Goal: Ask a question: Seek information or help from site administrators or community

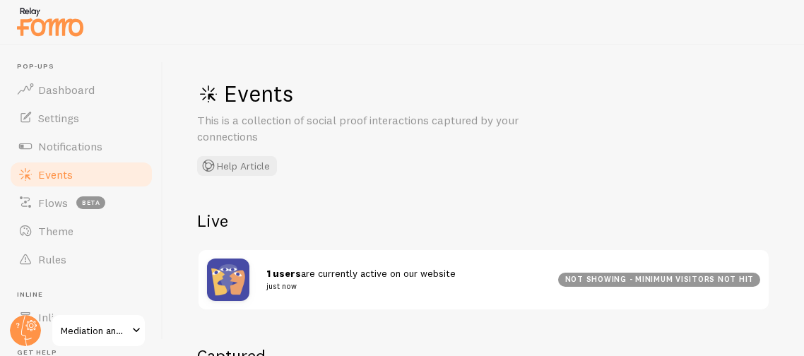
click at [353, 192] on div "Events This is a collection of social proof interactions captured by your conne…" at bounding box center [483, 200] width 641 height 311
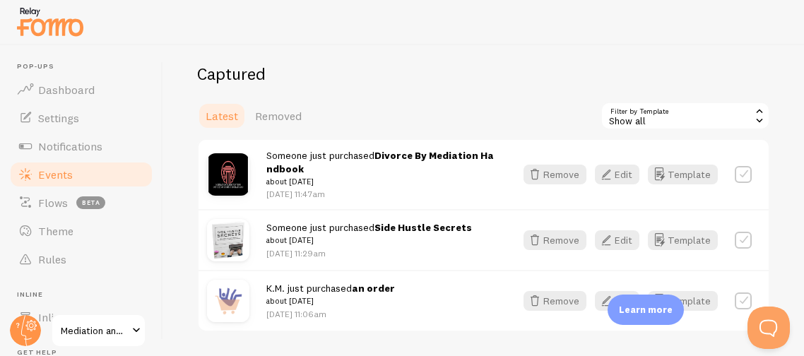
scroll to position [310, 0]
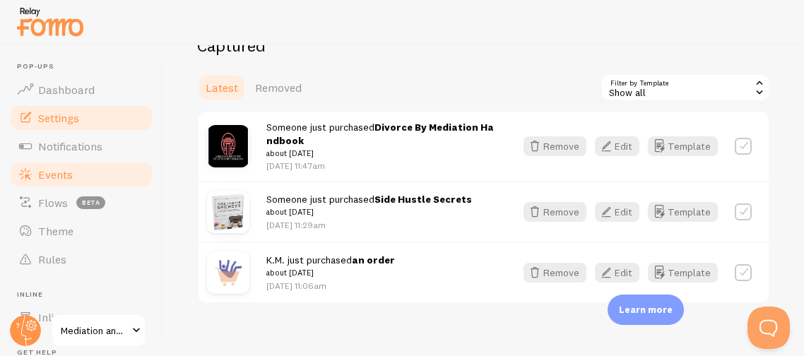
click at [89, 120] on link "Settings" at bounding box center [81, 118] width 146 height 28
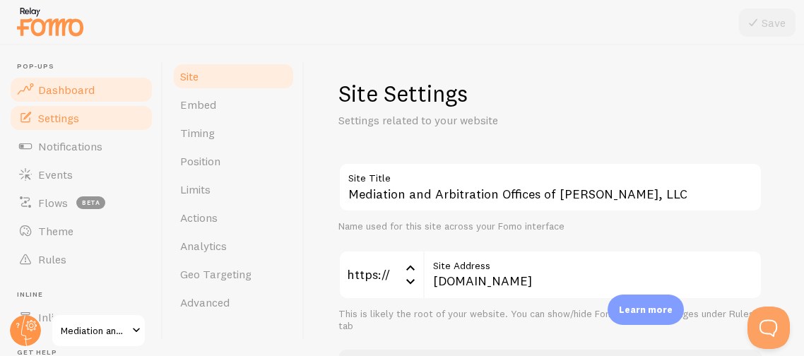
click at [74, 87] on span "Dashboard" at bounding box center [66, 90] width 57 height 14
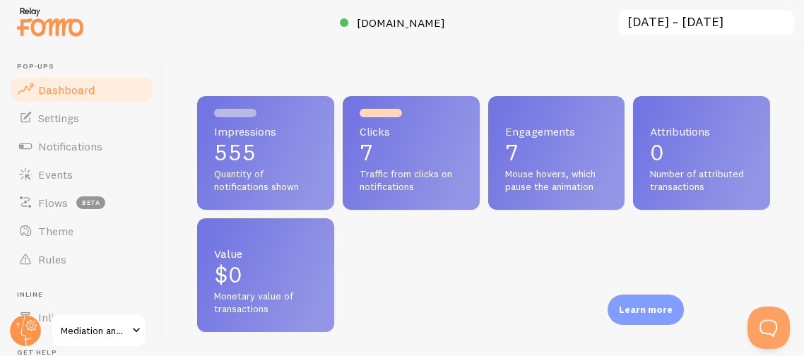
scroll to position [371, 572]
click at [275, 273] on p "$0" at bounding box center [265, 275] width 103 height 23
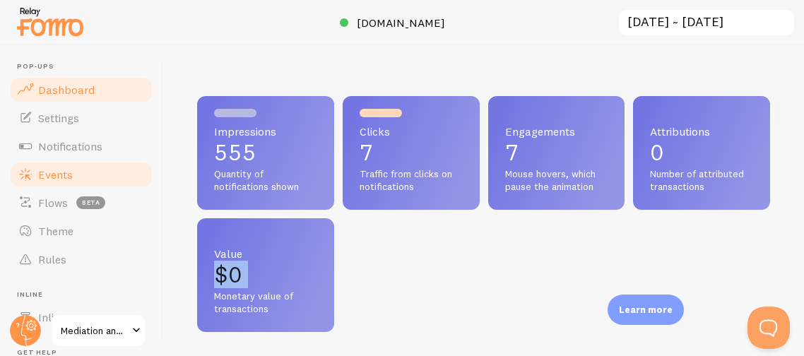
click at [75, 177] on link "Events" at bounding box center [81, 174] width 146 height 28
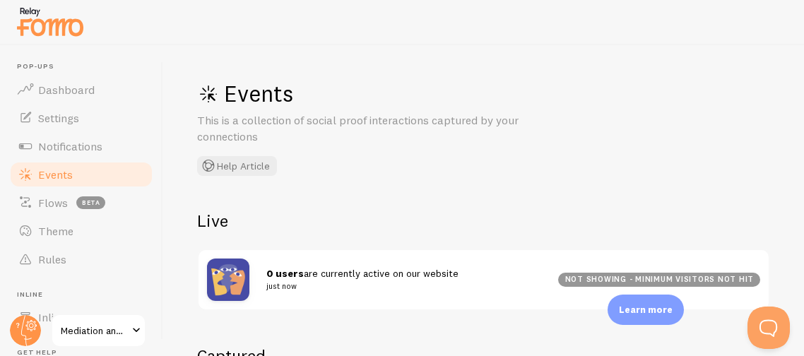
click at [163, 261] on div "Events This is a collection of social proof interactions captured by your conne…" at bounding box center [483, 200] width 641 height 311
click at [293, 217] on h2 "Live" at bounding box center [483, 221] width 573 height 22
click at [278, 312] on div "Events This is a collection of social proof interactions captured by your conne…" at bounding box center [483, 200] width 641 height 311
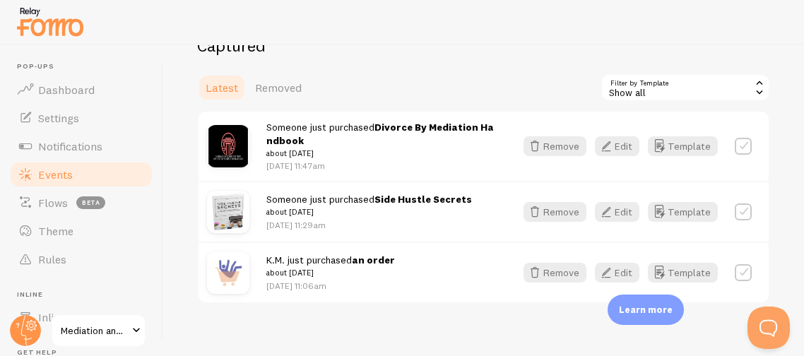
scroll to position [324, 0]
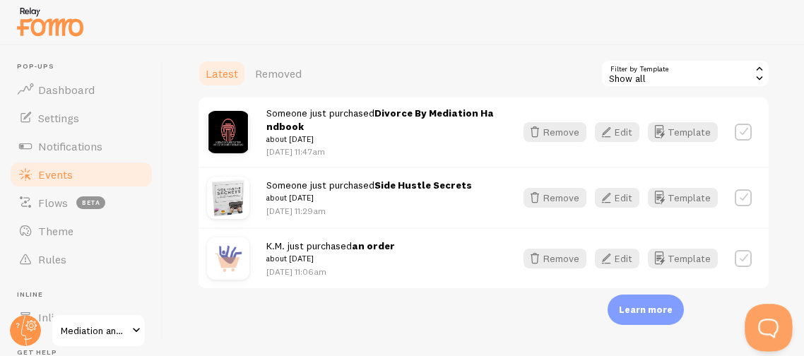
click at [760, 317] on button "Open Beacon popover" at bounding box center [766, 325] width 42 height 42
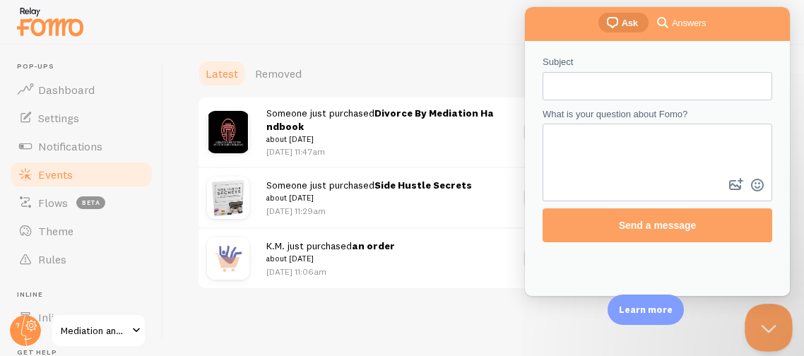
scroll to position [0, 0]
click at [690, 92] on input "Subject" at bounding box center [657, 86] width 207 height 25
type input "Order not showing"
click at [659, 142] on textarea "What is your question about Fomo?" at bounding box center [657, 150] width 227 height 50
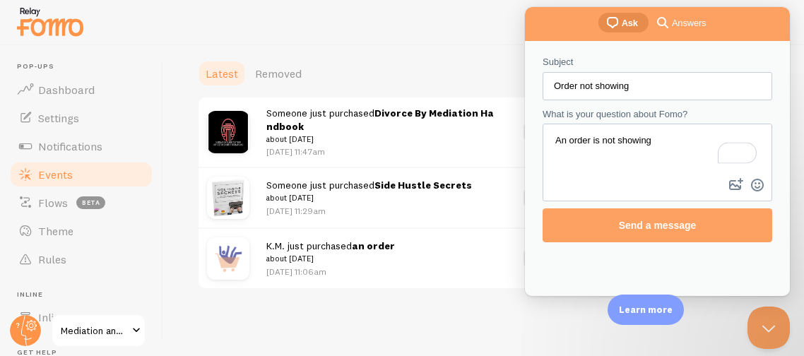
paste textarea "Square Online 167875870"
click at [719, 134] on textarea "An order is not showing Square Online 167875870" at bounding box center [657, 150] width 227 height 50
click at [637, 152] on textarea "An order is not showing Square Online Order 167875870" at bounding box center [657, 150] width 227 height 50
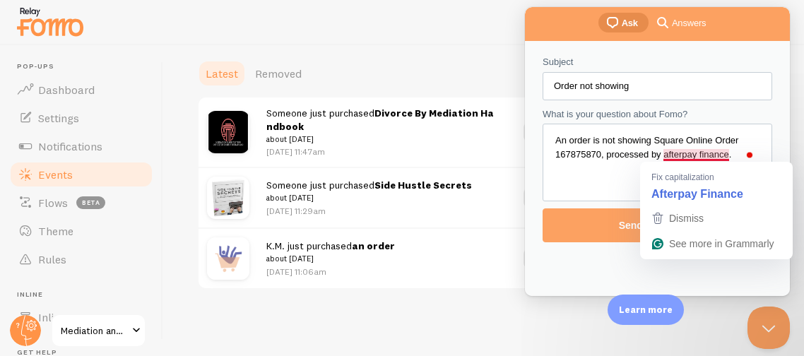
click at [672, 155] on textarea "An order is not showing Square Online Order 167875870, processed by afterpay fi…" at bounding box center [657, 150] width 227 height 50
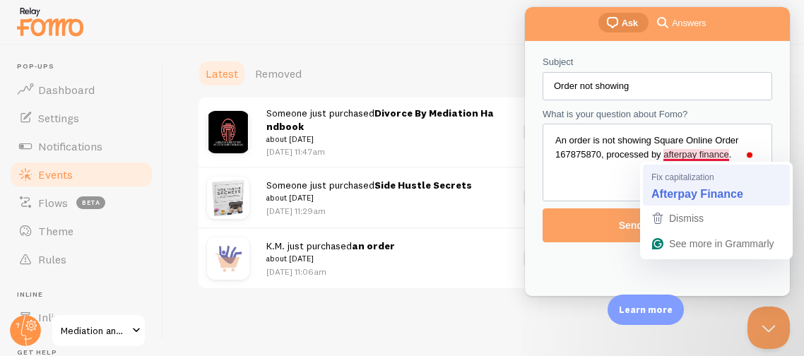
click at [664, 190] on strong "Afterpay Finance" at bounding box center [698, 194] width 92 height 16
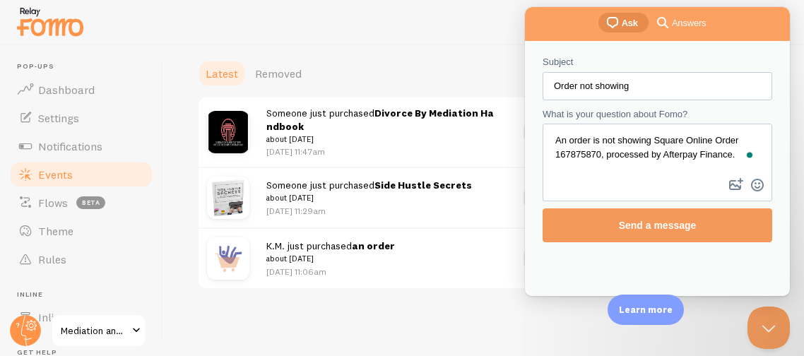
type textarea "An order is not showing Square Online Order 167875870, processed by Afterpay Fi…"
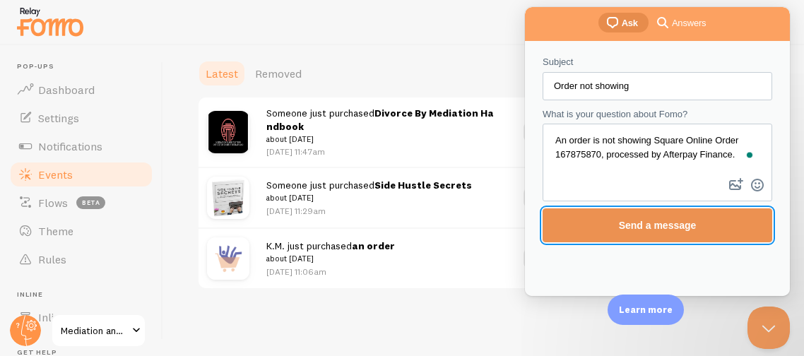
click at [661, 225] on span "Send a message" at bounding box center [658, 225] width 78 height 11
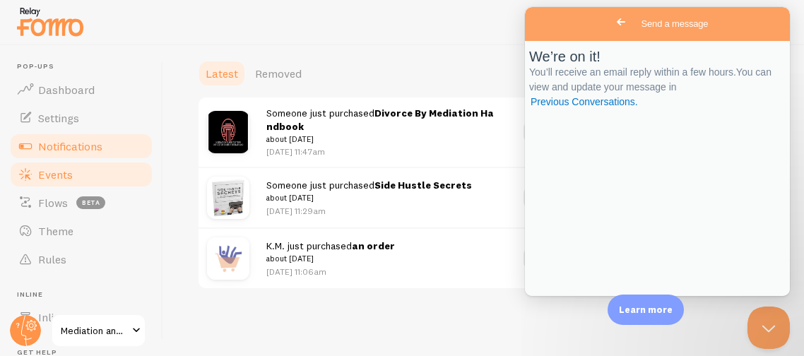
click at [77, 145] on span "Notifications" at bounding box center [70, 146] width 64 height 14
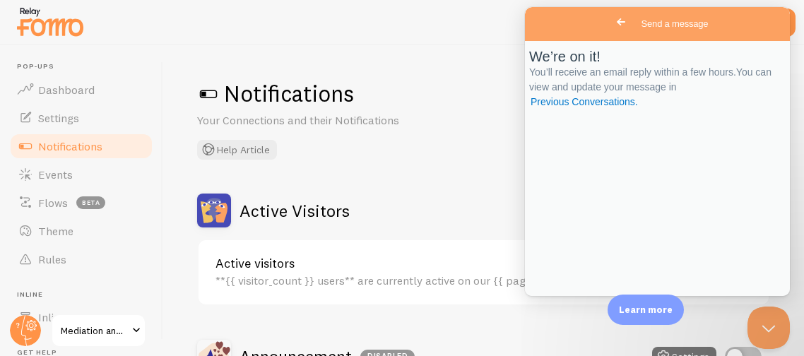
click at [613, 20] on span "Go back" at bounding box center [621, 21] width 17 height 17
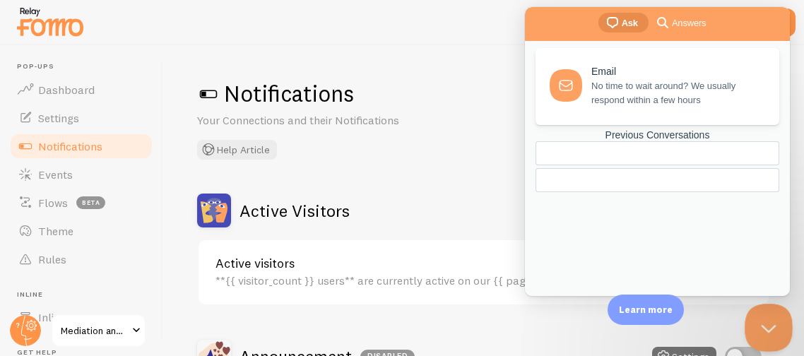
click at [772, 328] on button "Close Beacon popover" at bounding box center [766, 325] width 42 height 42
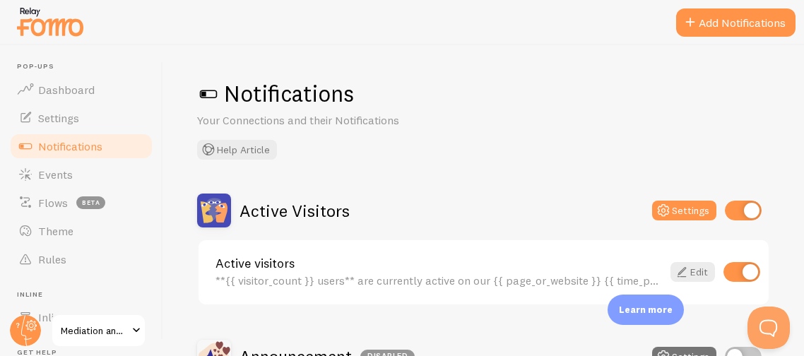
click at [539, 162] on div "Notifications Your Connections and their Notifications Help Article Active Visi…" at bounding box center [483, 200] width 641 height 311
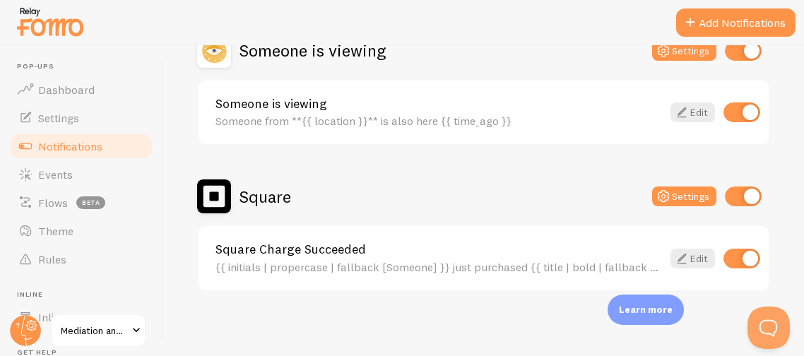
scroll to position [599, 0]
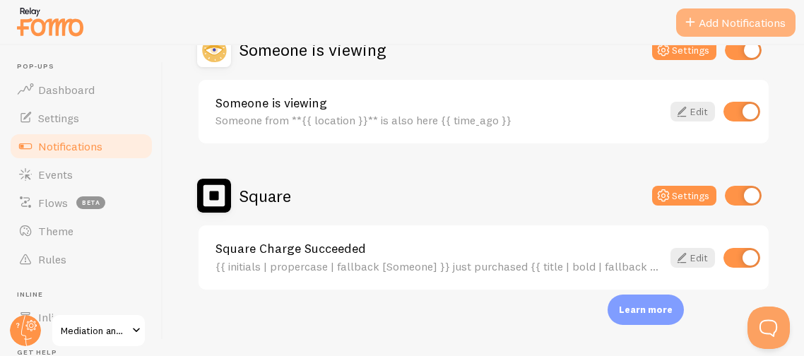
click at [721, 25] on button "Add Notifications" at bounding box center [735, 22] width 119 height 28
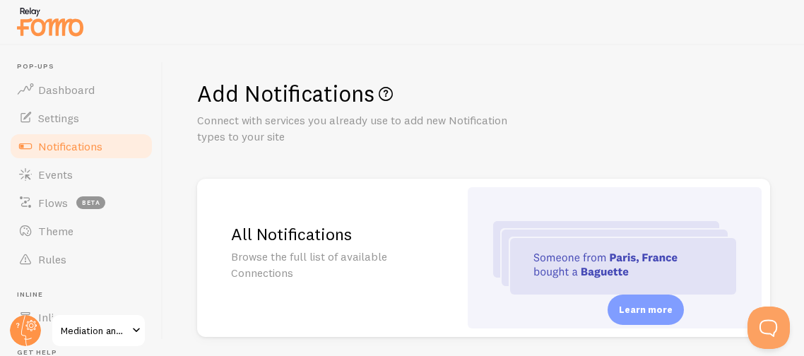
click at [603, 165] on div "Add Notifications Connect with services you already use to add new Notification…" at bounding box center [483, 200] width 641 height 311
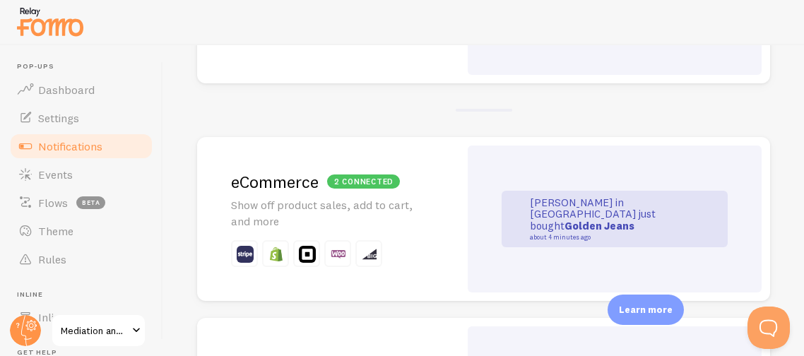
scroll to position [282, 0]
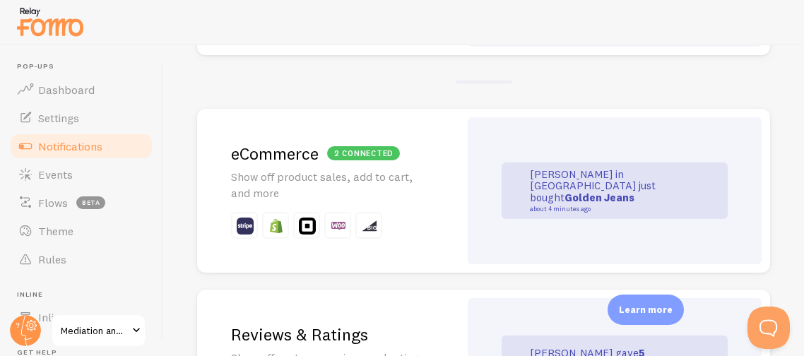
click at [527, 197] on div "John in San Francisco just bought Golden Jeans about 4 minutes ago" at bounding box center [615, 191] width 226 height 57
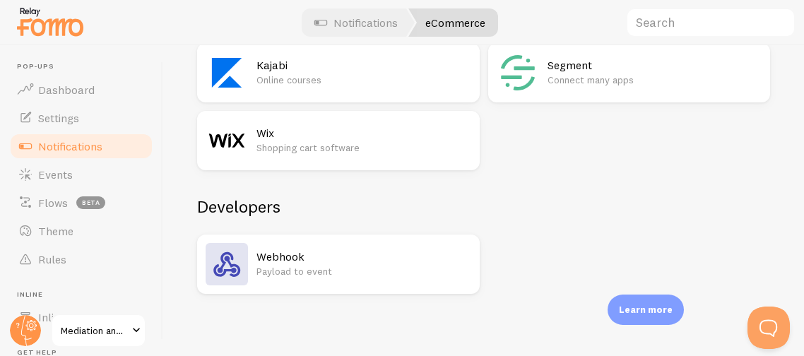
scroll to position [1643, 0]
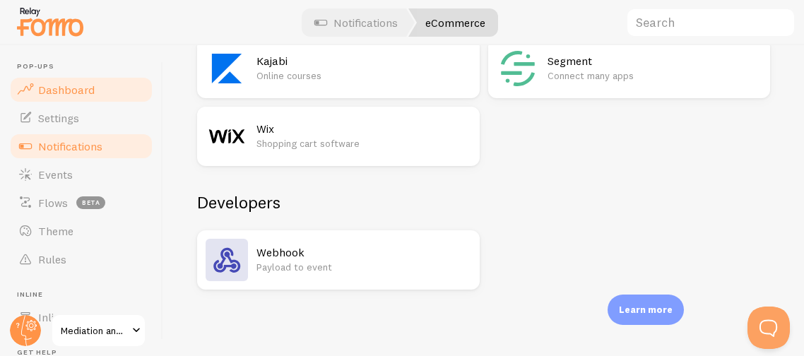
click at [78, 89] on span "Dashboard" at bounding box center [66, 90] width 57 height 14
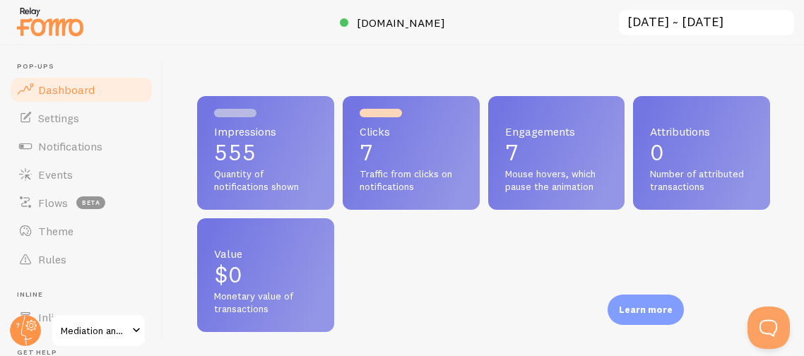
scroll to position [371, 572]
click at [760, 322] on button "Open Beacon popover" at bounding box center [766, 325] width 42 height 42
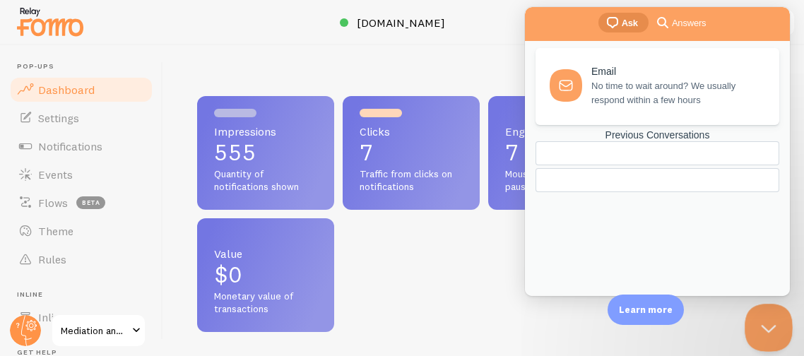
click at [772, 319] on button "Close Beacon popover" at bounding box center [766, 325] width 42 height 42
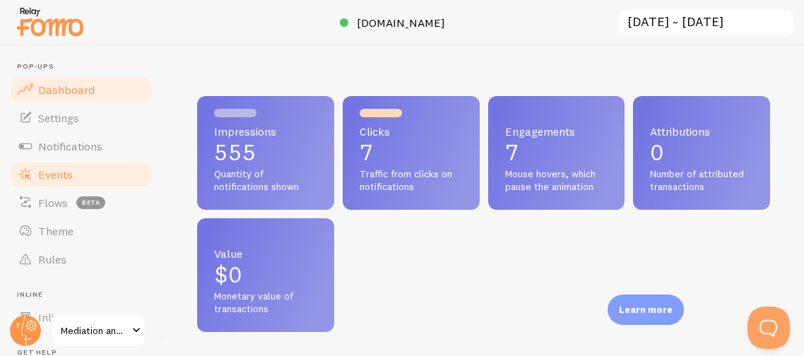
click at [40, 169] on span "Events" at bounding box center [55, 174] width 35 height 14
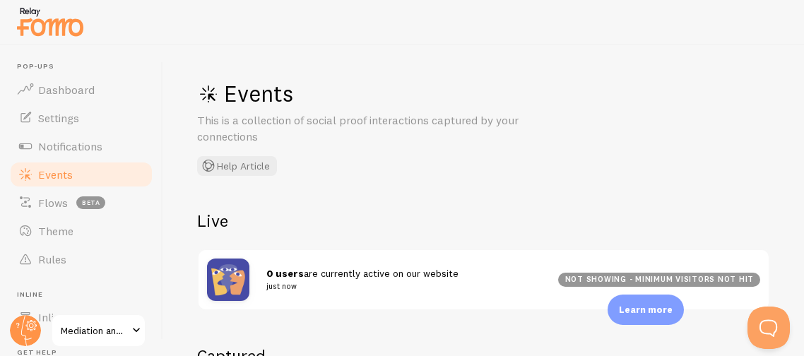
click at [424, 173] on div "Events This is a collection of social proof interactions captured by your conne…" at bounding box center [409, 127] width 424 height 97
click at [313, 194] on div "Events This is a collection of social proof interactions captured by your conne…" at bounding box center [483, 200] width 641 height 311
